Goal: Transaction & Acquisition: Book appointment/travel/reservation

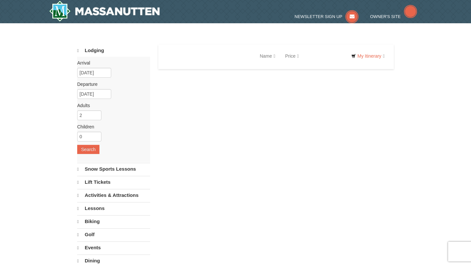
select select "9"
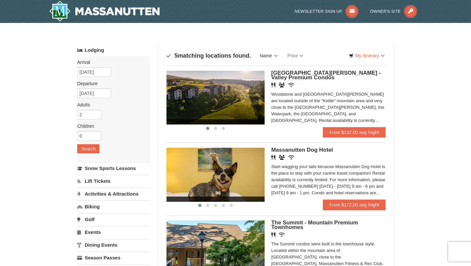
click at [274, 56] on link "Name" at bounding box center [268, 55] width 27 height 13
click at [274, 57] on link "Name" at bounding box center [268, 55] width 27 height 13
click at [349, 134] on link "From $132.00 avg /night" at bounding box center [354, 132] width 63 height 10
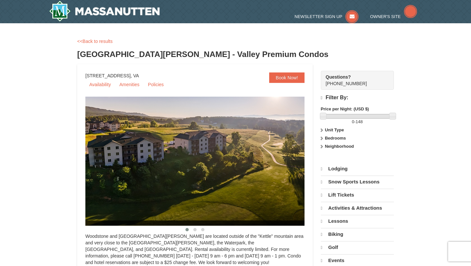
select select "9"
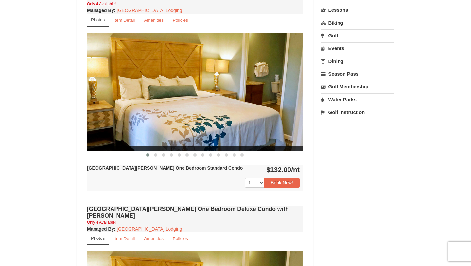
scroll to position [176, 0]
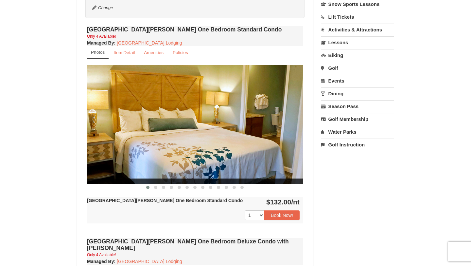
click at [215, 122] on img at bounding box center [195, 124] width 216 height 118
click at [154, 185] on button at bounding box center [156, 187] width 8 height 7
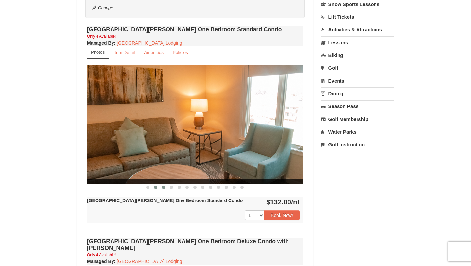
click at [166, 187] on button at bounding box center [164, 187] width 8 height 7
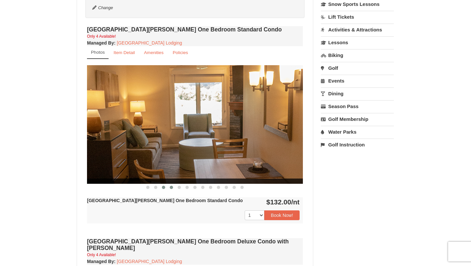
click at [174, 187] on button at bounding box center [171, 187] width 8 height 7
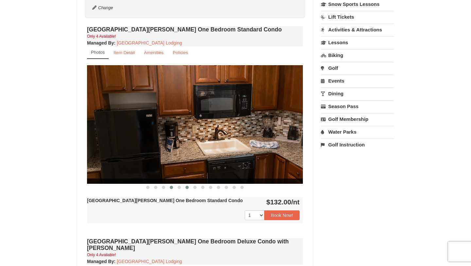
click at [185, 186] on button at bounding box center [187, 187] width 8 height 7
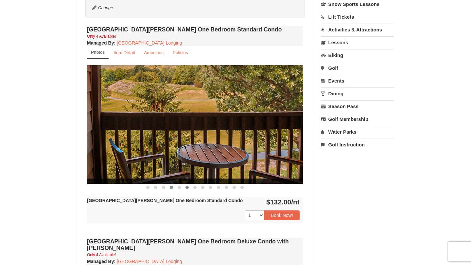
click at [172, 187] on span at bounding box center [171, 186] width 3 height 3
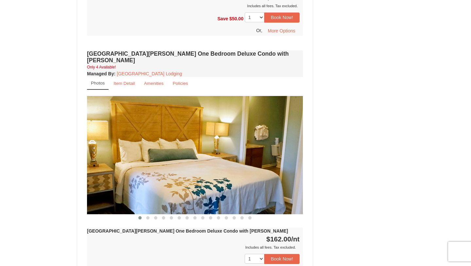
scroll to position [463, 0]
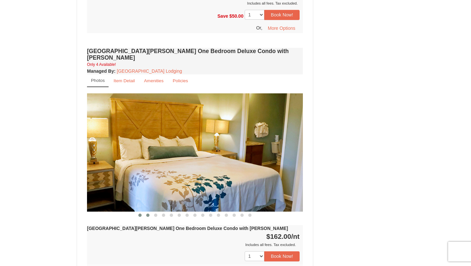
click at [147, 212] on button at bounding box center [148, 215] width 8 height 7
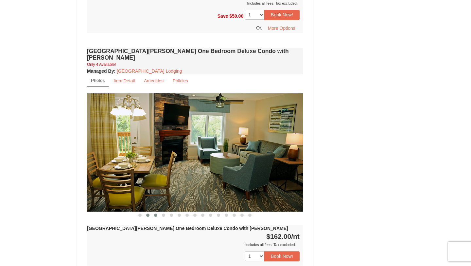
click at [158, 212] on button at bounding box center [156, 215] width 8 height 7
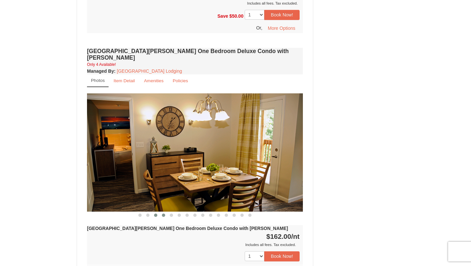
click at [166, 212] on button at bounding box center [164, 215] width 8 height 7
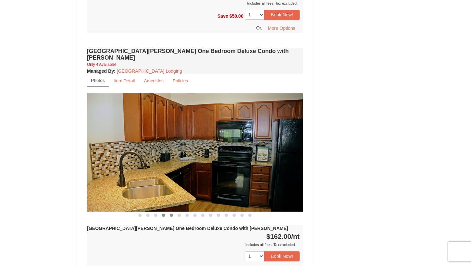
click at [174, 212] on button at bounding box center [171, 215] width 8 height 7
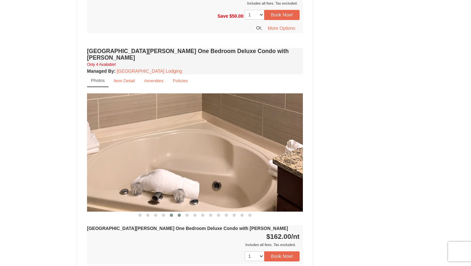
click at [178, 213] on span at bounding box center [179, 214] width 3 height 3
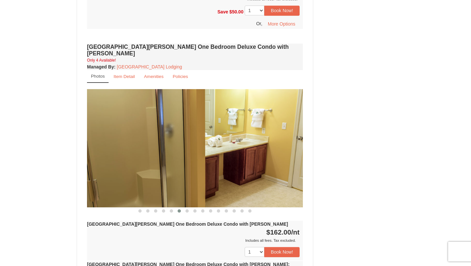
scroll to position [467, 0]
click at [186, 207] on button at bounding box center [187, 210] width 8 height 7
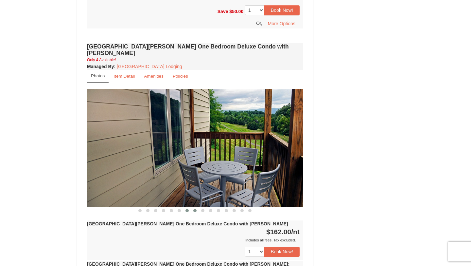
click at [195, 209] on span at bounding box center [194, 210] width 3 height 3
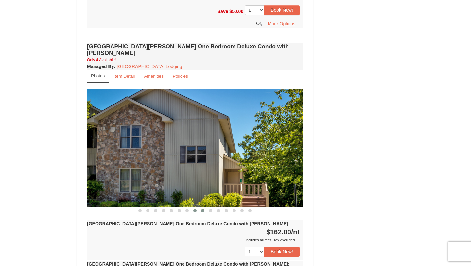
click at [202, 209] on span at bounding box center [202, 210] width 3 height 3
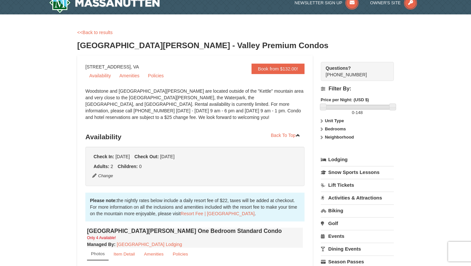
scroll to position [0, 0]
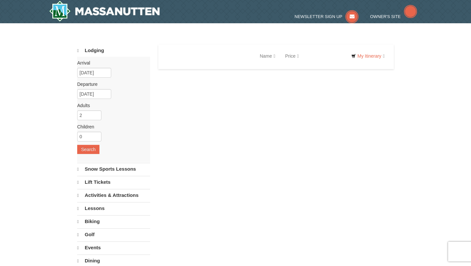
select select "9"
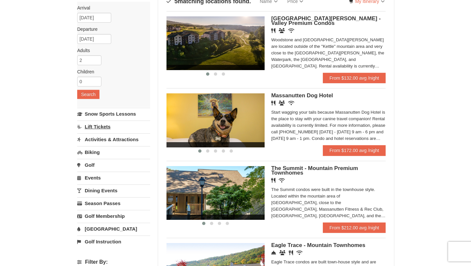
scroll to position [71, 0]
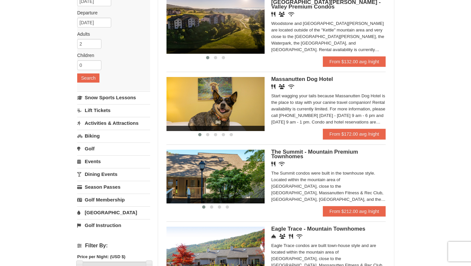
click at [104, 123] on link "Activities & Attractions" at bounding box center [113, 123] width 73 height 12
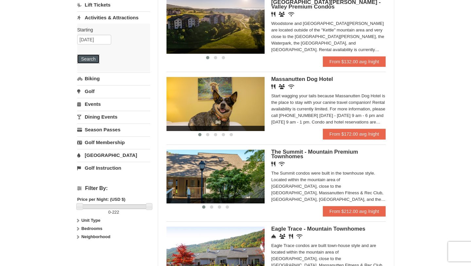
click at [88, 57] on button "Search" at bounding box center [88, 58] width 22 height 9
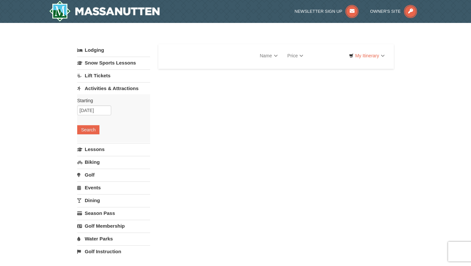
select select "9"
click at [84, 128] on button "Search" at bounding box center [88, 129] width 22 height 9
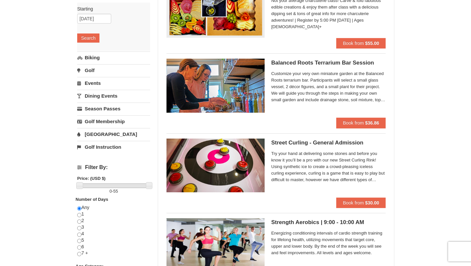
scroll to position [79, 0]
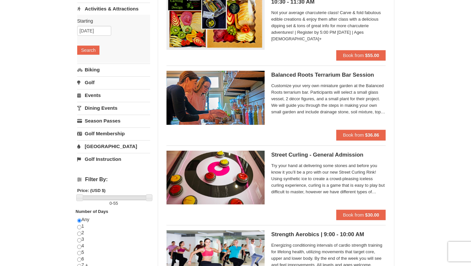
click at [105, 144] on link "[GEOGRAPHIC_DATA]" at bounding box center [113, 146] width 73 height 12
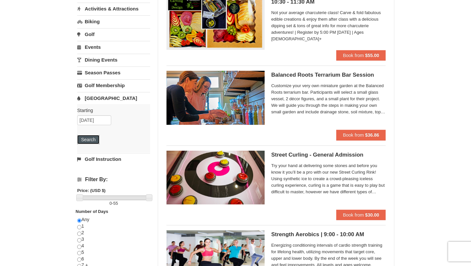
click at [95, 141] on button "Search" at bounding box center [88, 139] width 22 height 9
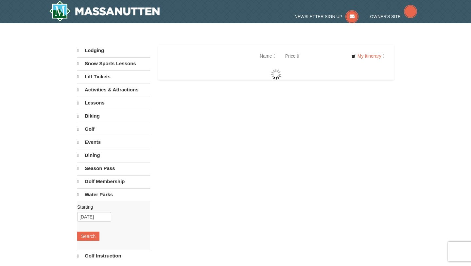
select select "9"
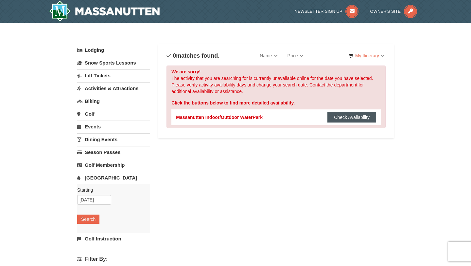
click at [354, 119] on button "Check Availability" at bounding box center [351, 117] width 49 height 10
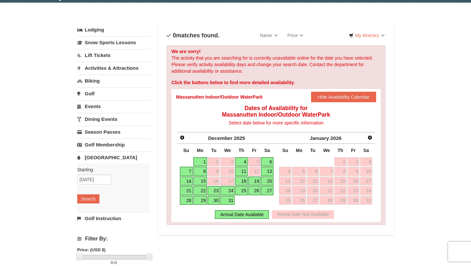
scroll to position [22, 0]
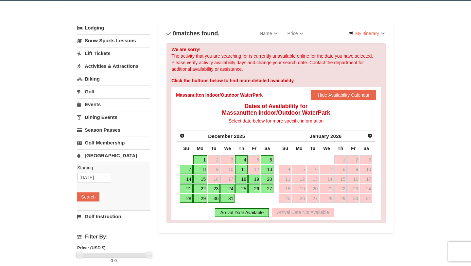
click at [241, 175] on link "18" at bounding box center [241, 178] width 12 height 9
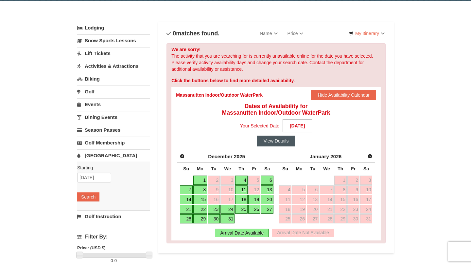
click at [285, 142] on button "View Details" at bounding box center [276, 140] width 38 height 10
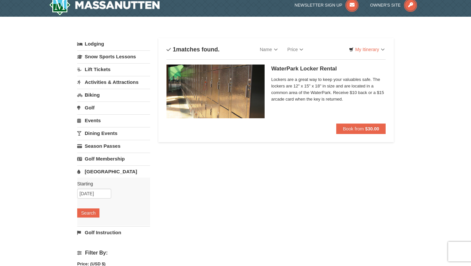
scroll to position [6, 0]
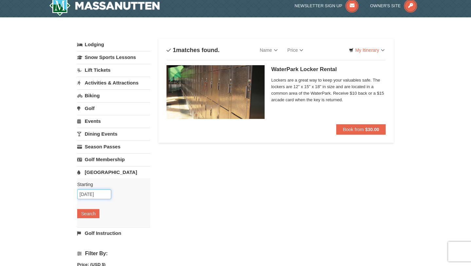
click at [91, 194] on input "12/18/2025" at bounding box center [94, 194] width 34 height 10
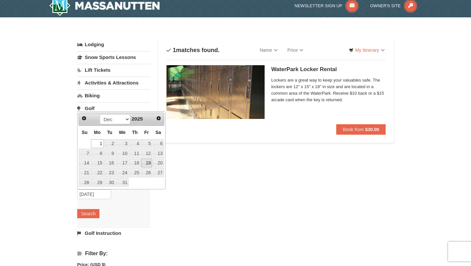
click at [149, 164] on link "19" at bounding box center [146, 162] width 11 height 9
type input "[DATE]"
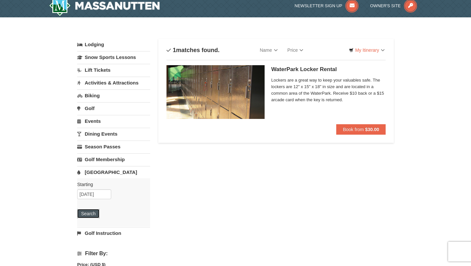
click at [88, 216] on button "Search" at bounding box center [88, 213] width 22 height 9
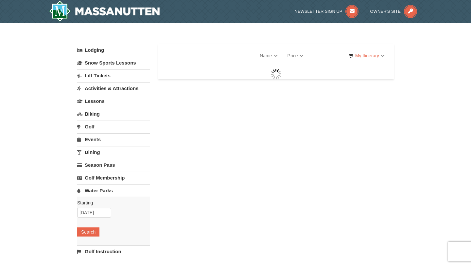
select select "9"
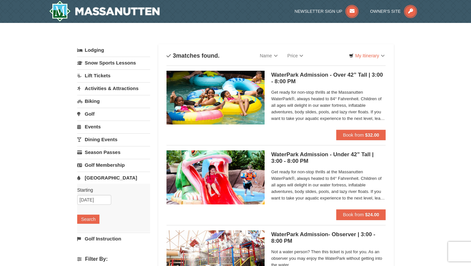
click at [240, 97] on img at bounding box center [216, 98] width 98 height 54
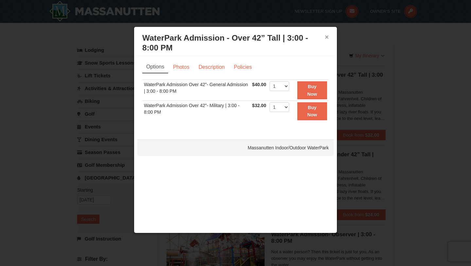
click at [327, 38] on button "×" at bounding box center [327, 37] width 4 height 7
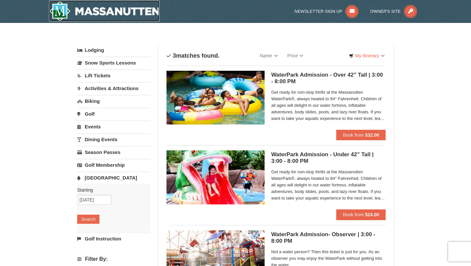
click at [127, 9] on img at bounding box center [104, 11] width 111 height 21
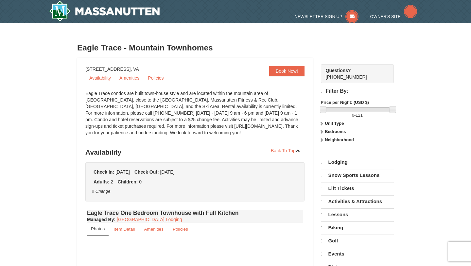
select select "9"
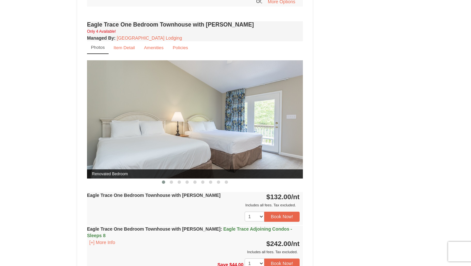
scroll to position [494, 0]
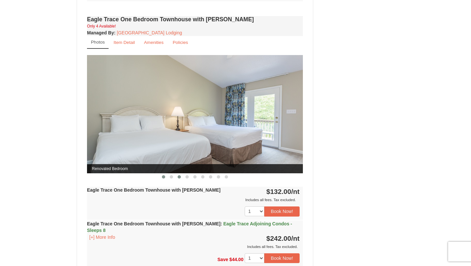
click at [175, 177] on button at bounding box center [179, 176] width 8 height 7
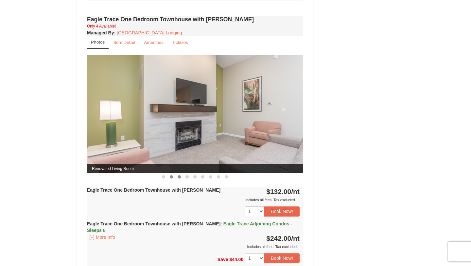
click at [170, 177] on span at bounding box center [171, 176] width 3 height 3
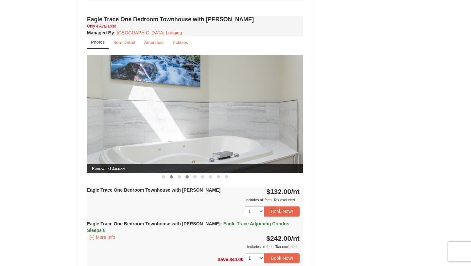
click at [185, 176] on span at bounding box center [186, 176] width 3 height 3
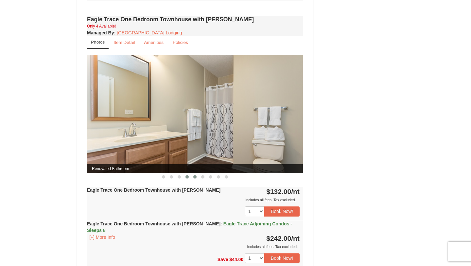
click at [191, 176] on button at bounding box center [195, 176] width 8 height 7
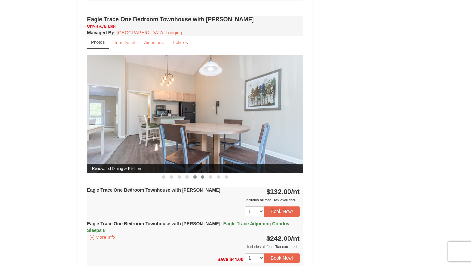
click at [203, 176] on span at bounding box center [202, 176] width 3 height 3
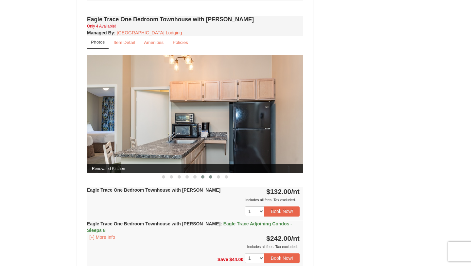
click at [211, 176] on span at bounding box center [210, 176] width 3 height 3
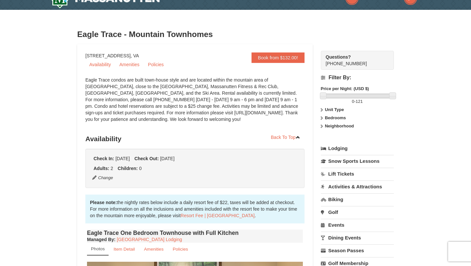
scroll to position [14, 0]
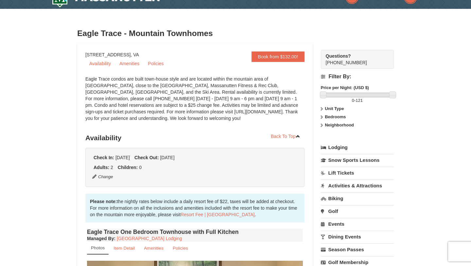
click at [337, 146] on link "Lodging" at bounding box center [357, 147] width 73 height 12
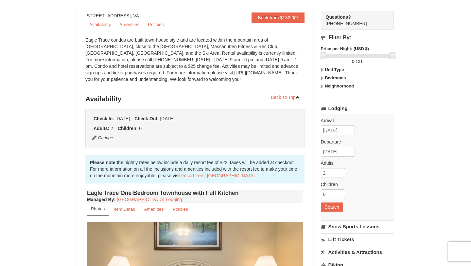
scroll to position [65, 0]
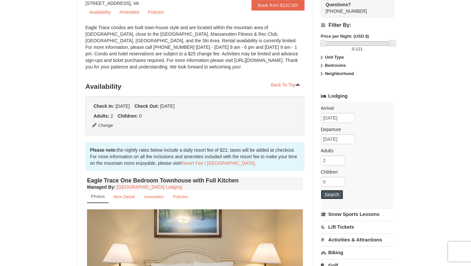
click at [328, 195] on button "Search" at bounding box center [332, 194] width 22 height 9
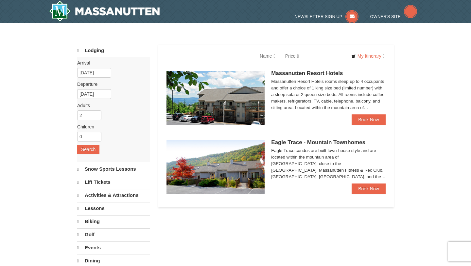
select select "9"
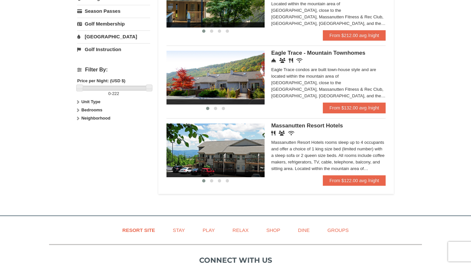
scroll to position [247, 0]
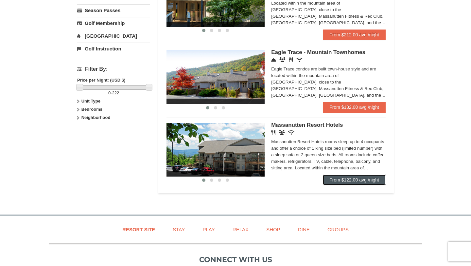
click at [352, 181] on link "From $122.00 avg /night" at bounding box center [354, 179] width 63 height 10
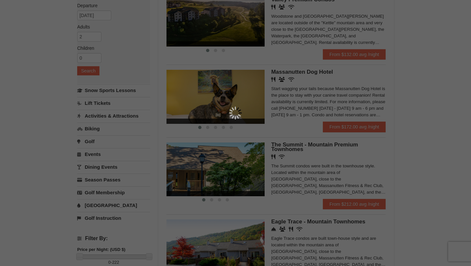
scroll to position [77, 0]
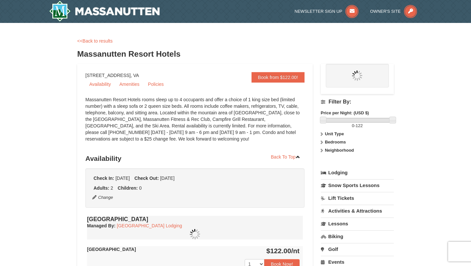
select select "9"
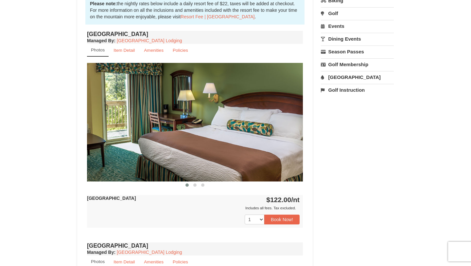
scroll to position [226, 0]
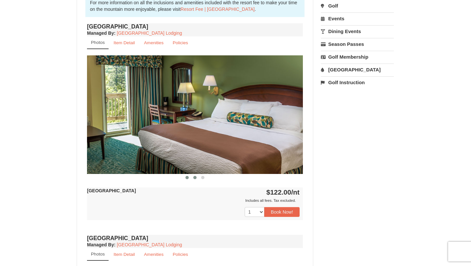
click at [192, 177] on button at bounding box center [195, 177] width 8 height 7
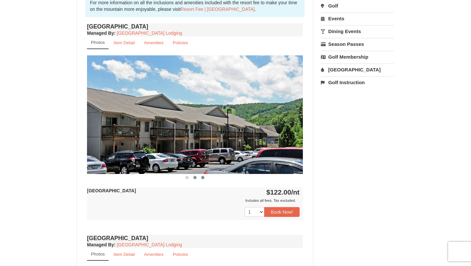
click at [204, 178] on button at bounding box center [203, 177] width 8 height 7
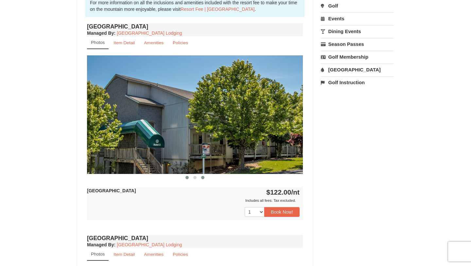
click at [189, 179] on button at bounding box center [187, 177] width 8 height 7
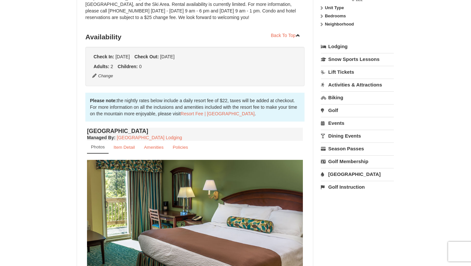
scroll to position [149, 0]
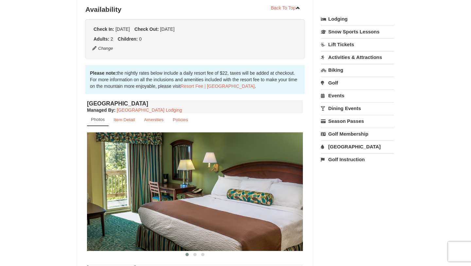
click at [344, 18] on link "Lodging" at bounding box center [357, 19] width 73 height 12
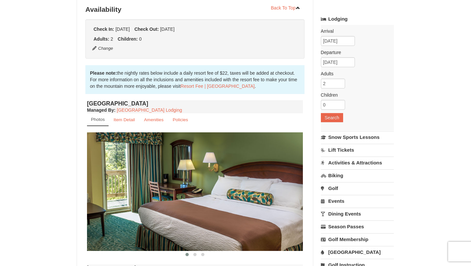
click at [329, 122] on div "Arrival Please format dates MM/DD/YYYY Please format dates MM/DD/YYYY 12/17/202…" at bounding box center [357, 77] width 73 height 105
click at [329, 121] on button "Search" at bounding box center [332, 117] width 22 height 9
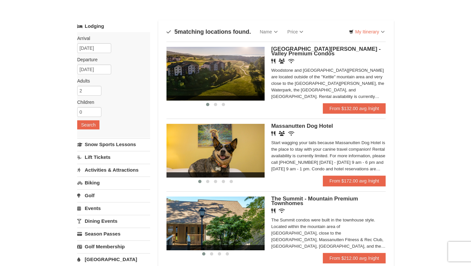
scroll to position [25, 0]
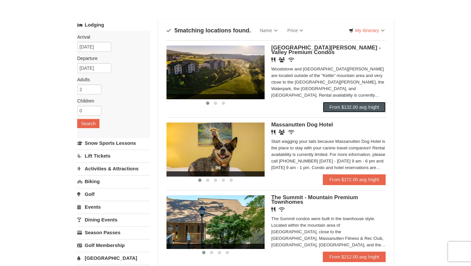
click at [350, 112] on link "From $132.00 avg /night" at bounding box center [354, 107] width 63 height 10
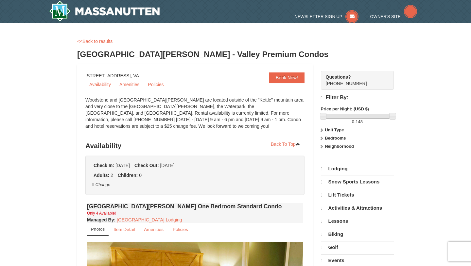
select select "9"
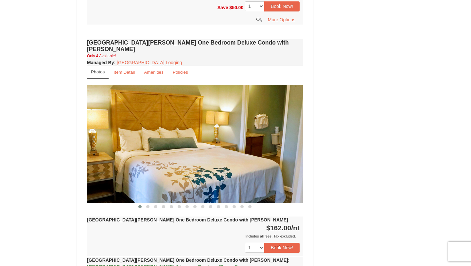
scroll to position [489, 0]
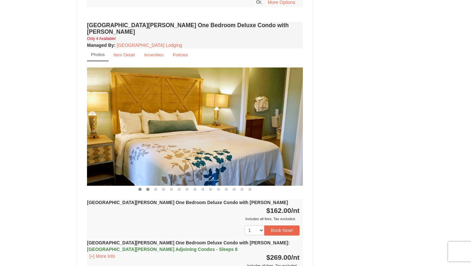
click at [147, 187] on span at bounding box center [147, 188] width 3 height 3
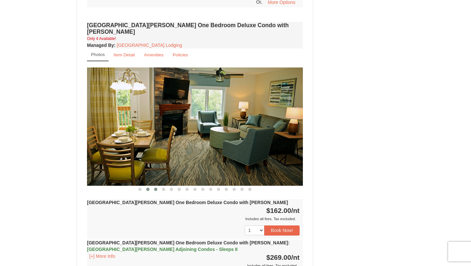
click at [153, 186] on button at bounding box center [156, 189] width 8 height 7
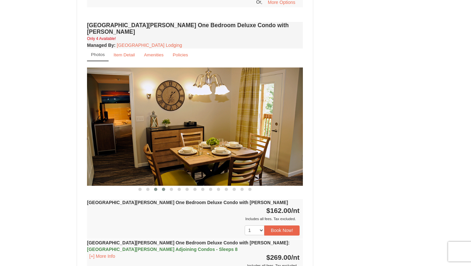
click at [161, 186] on button at bounding box center [164, 189] width 8 height 7
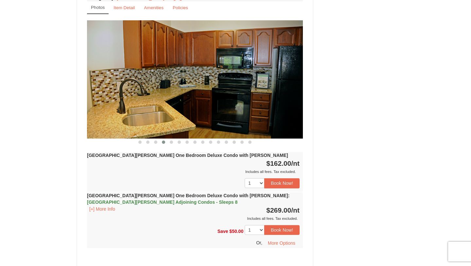
scroll to position [532, 0]
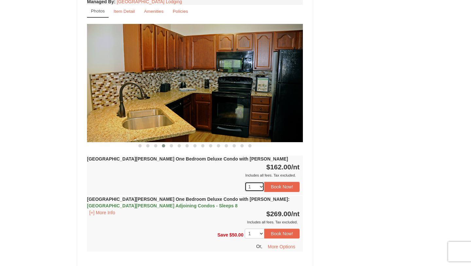
click at [259, 182] on select "1 2 3 4" at bounding box center [255, 187] width 20 height 10
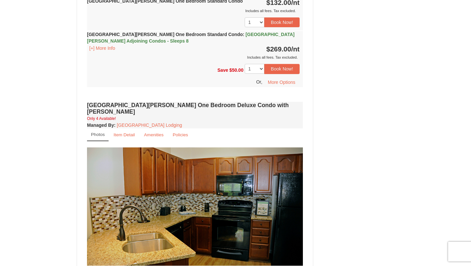
scroll to position [430, 0]
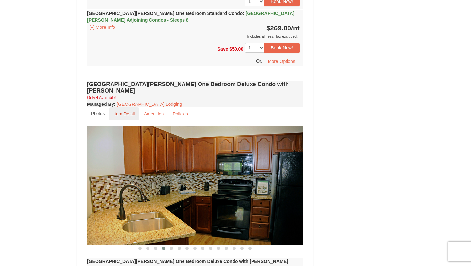
click at [132, 111] on small "Item Detail" at bounding box center [124, 113] width 21 height 5
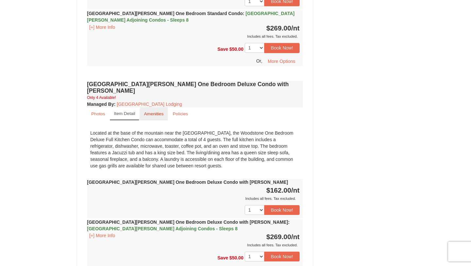
click at [156, 111] on small "Amenities" at bounding box center [154, 113] width 20 height 5
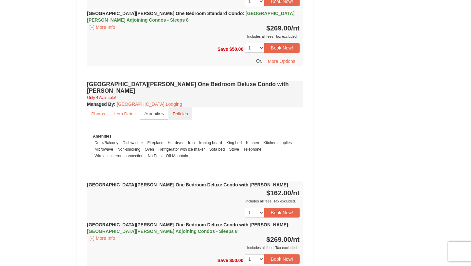
click at [169, 108] on link "Policies" at bounding box center [180, 113] width 24 height 13
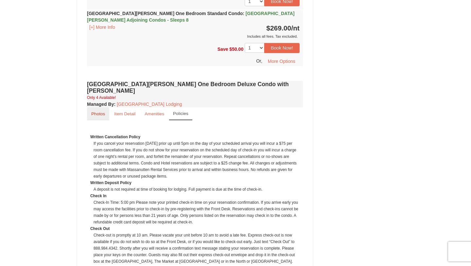
click at [102, 111] on link "Photos" at bounding box center [98, 113] width 22 height 13
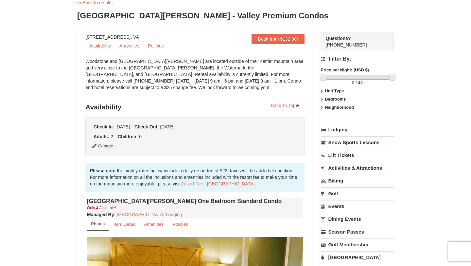
scroll to position [54, 0]
